Goal: Task Accomplishment & Management: Manage account settings

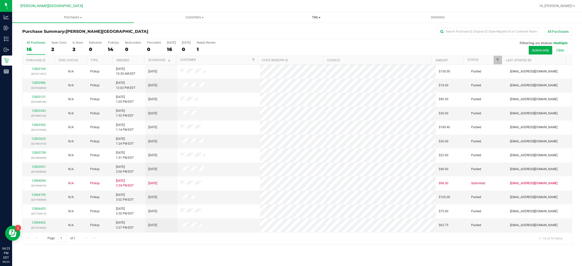
click at [320, 16] on span "Tills" at bounding box center [316, 17] width 121 height 5
click at [287, 32] on span "Manage tills" at bounding box center [273, 30] width 34 height 4
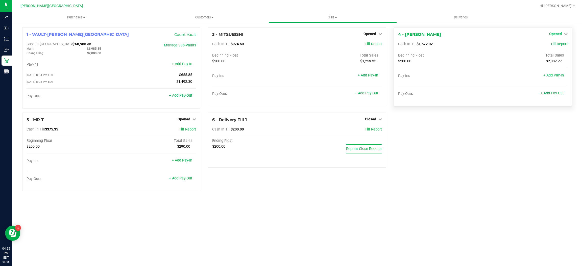
click at [555, 33] on span "Opened" at bounding box center [555, 34] width 13 height 4
click at [554, 45] on link "Close Till" at bounding box center [556, 44] width 14 height 4
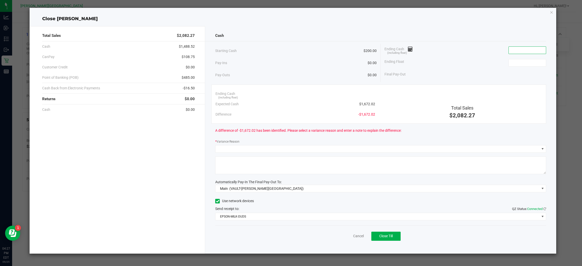
click at [541, 53] on input at bounding box center [527, 50] width 37 height 7
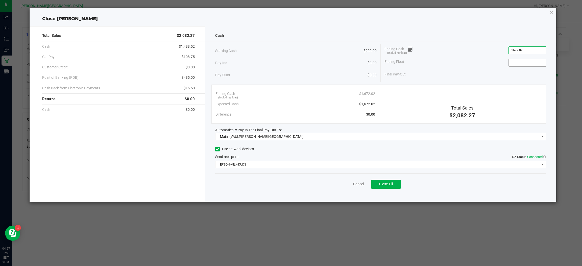
type input "$1,672.02"
click at [526, 62] on input at bounding box center [527, 62] width 37 height 7
type input "$200.00"
click at [497, 61] on div "Ending Float $200.00" at bounding box center [466, 63] width 162 height 13
click at [356, 183] on link "Cancel" at bounding box center [358, 184] width 11 height 5
